Goal: Obtain resource: Download file/media

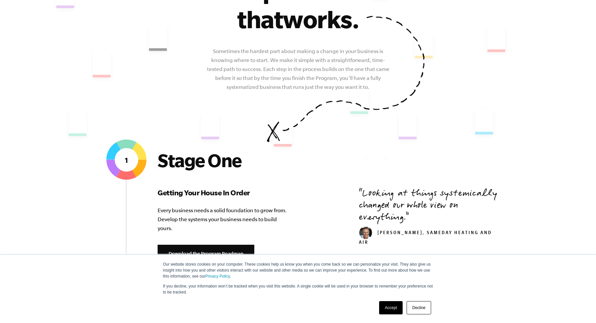
scroll to position [148, 0]
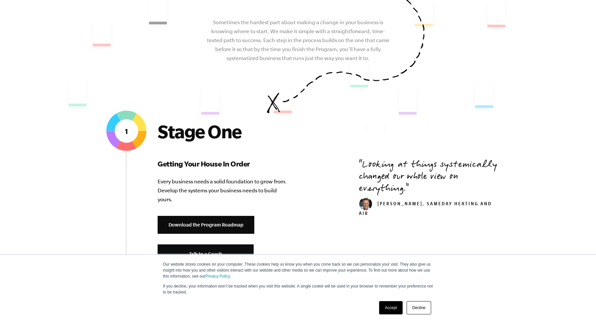
click at [387, 310] on link "Accept" at bounding box center [391, 307] width 24 height 13
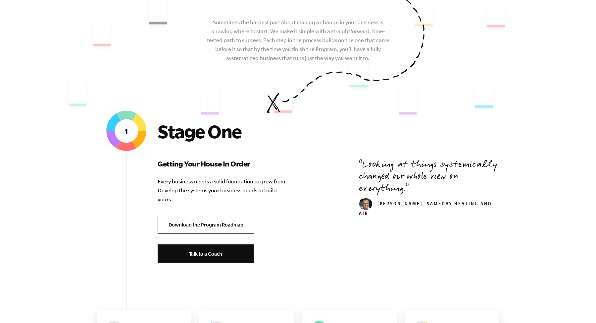
click at [201, 230] on link "Download the Program Roadmap" at bounding box center [206, 225] width 97 height 18
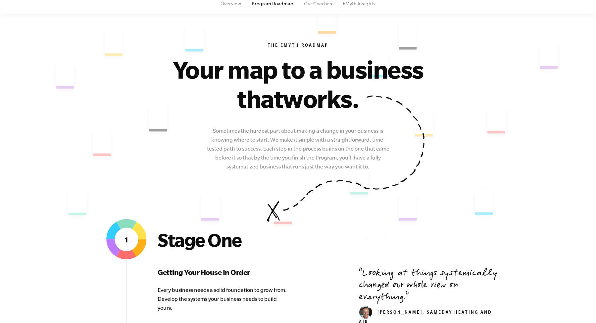
scroll to position [0, 0]
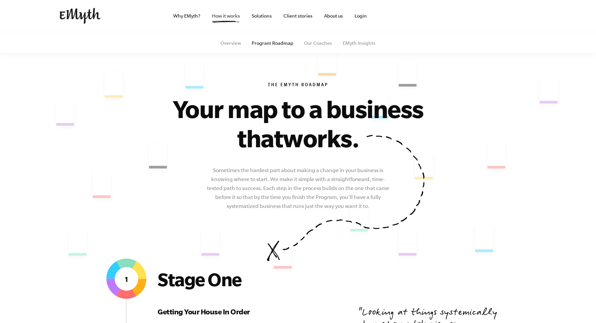
click at [240, 20] on link "How it works" at bounding box center [226, 16] width 39 height 32
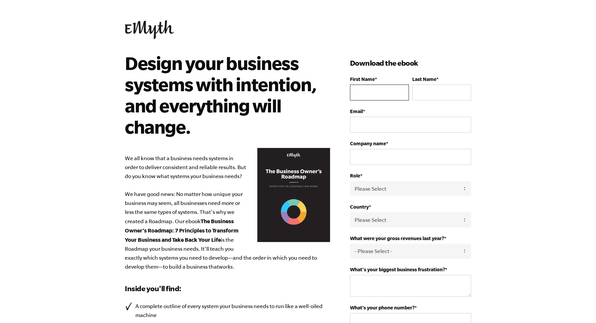
click at [389, 88] on input "First Name *" at bounding box center [379, 92] width 59 height 16
type input "Andrej"
type input "Mikula"
type input "[PERSON_NAME][EMAIL_ADDRESS][DOMAIN_NAME]"
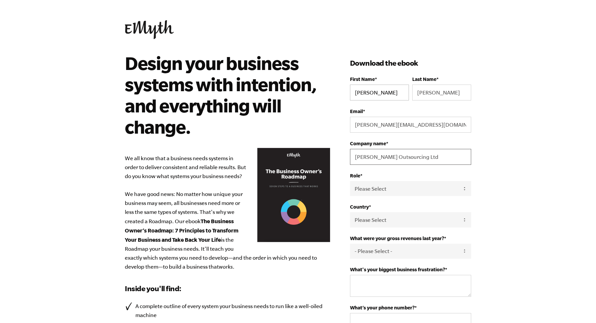
type input "Bogner Outsourcing Ltd"
click at [401, 193] on select "Please Select Owner Partner / Co-Owner Executive Employee / Other" at bounding box center [410, 188] width 121 height 15
select select "Partner / Co-Owner"
click at [350, 190] on select "Please Select Owner Partner / Co-Owner Executive Employee / Other" at bounding box center [410, 188] width 121 height 15
click at [406, 227] on select "Please Select United States Afghanistan Åland Islands Albania Algeria American …" at bounding box center [410, 219] width 121 height 15
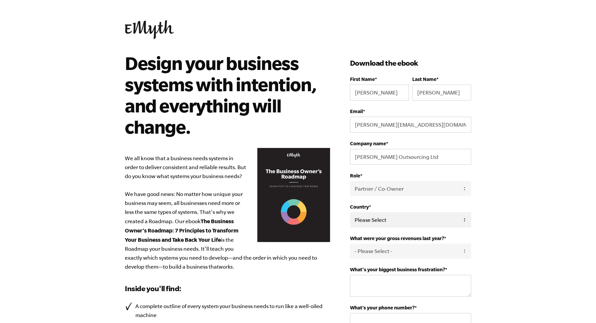
select select "Kenya"
click at [350, 227] on select "Please Select United States Afghanistan Åland Islands Albania Algeria American …" at bounding box center [410, 219] width 121 height 15
click at [392, 258] on select "- Please Select - 0-75K 76-150K 151-275K 276-500K 501-750K 751-1M 1-2.5M 2.5-5M…" at bounding box center [410, 250] width 121 height 15
select select "0-75K"
click at [350, 258] on select "- Please Select - 0-75K 76-150K 151-275K 276-500K 501-750K 751-1M 1-2.5M 2.5-5M…" at bounding box center [410, 250] width 121 height 15
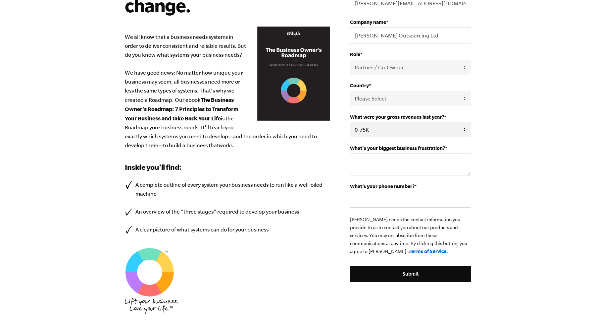
scroll to position [155, 0]
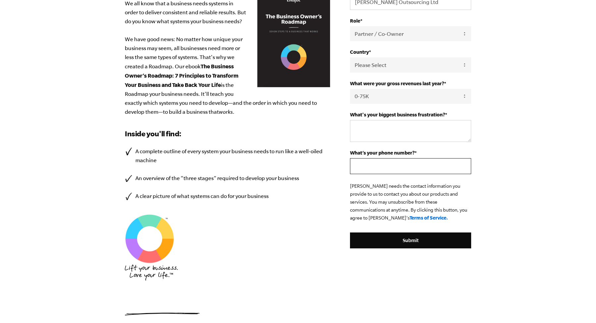
click at [415, 174] on input "What’s your phone number? *" at bounding box center [410, 166] width 121 height 16
type input "+421917891229"
click at [409, 142] on textarea "What's your biggest business frustration? *" at bounding box center [410, 131] width 121 height 22
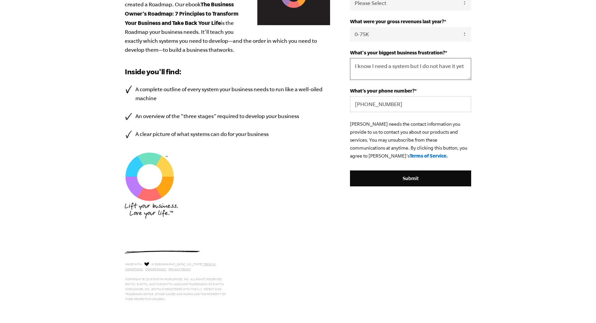
scroll to position [243, 0]
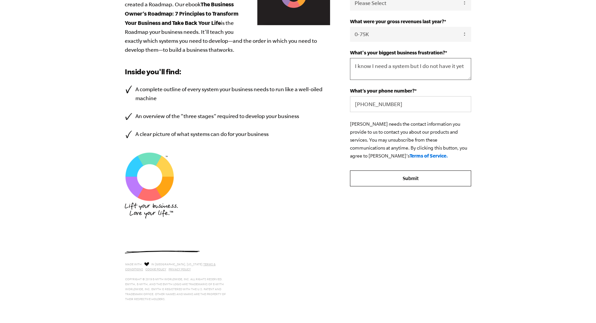
type textarea "I know I need a system but I do not have it yet"
click at [409, 186] on input "Submit" at bounding box center [410, 178] width 121 height 16
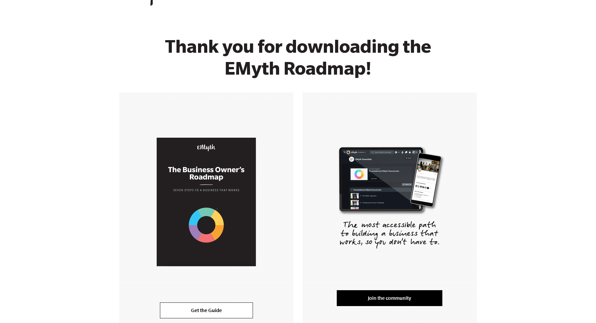
scroll to position [91, 0]
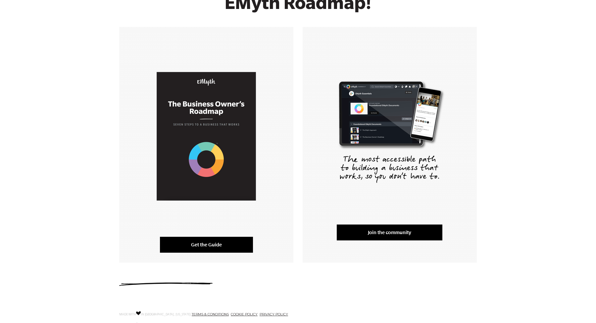
click at [232, 247] on link "Get the Guide" at bounding box center [206, 244] width 93 height 16
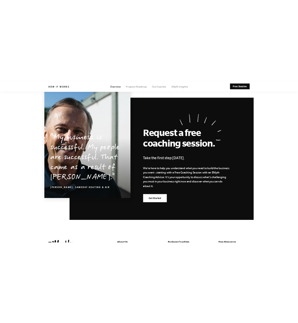
scroll to position [3109, 0]
